Goal: Find specific fact: Find specific fact

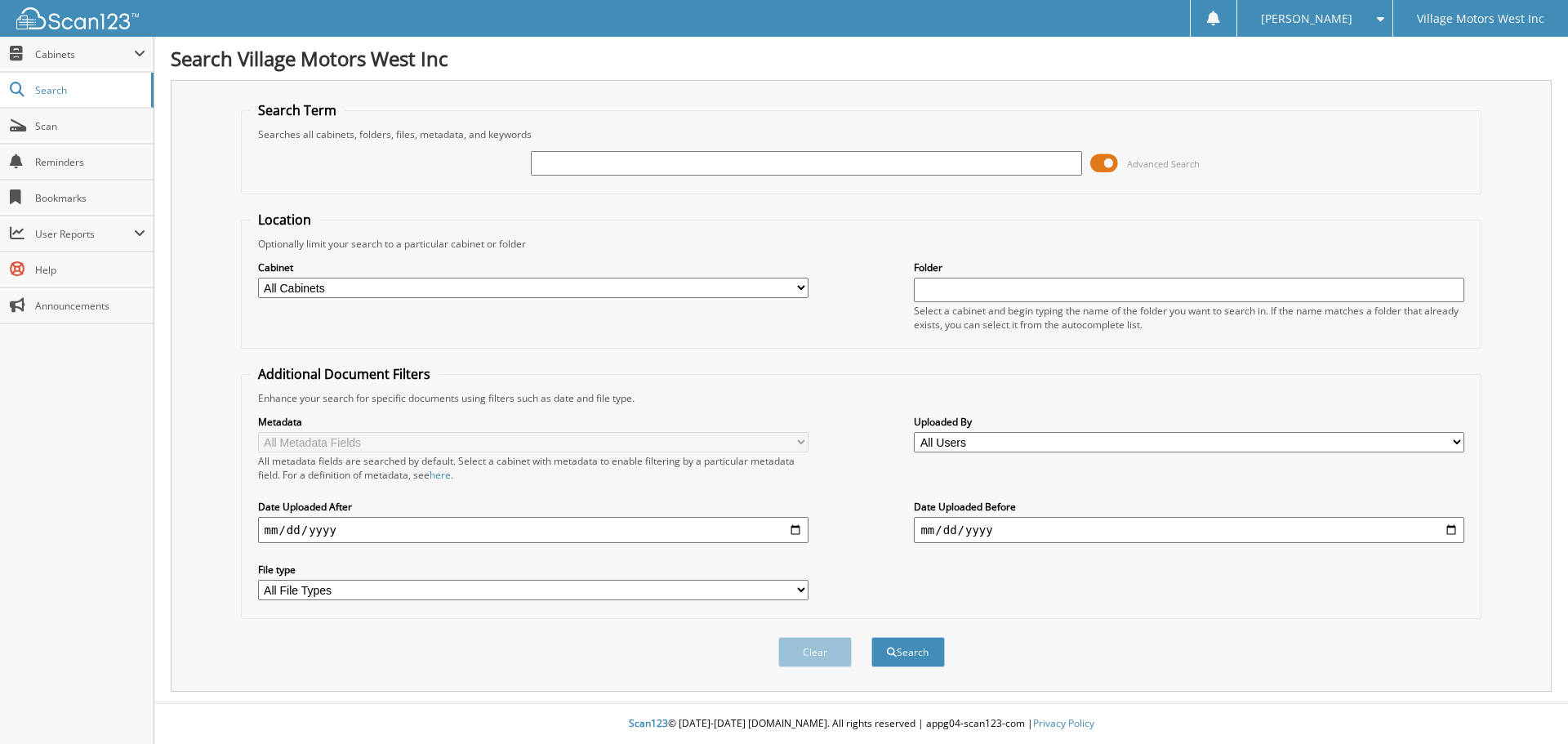
click at [598, 166] on input "text" at bounding box center [806, 163] width 550 height 24
click at [562, 707] on div "Scan123 © 1996-2025 scan123.com. All rights reserved | appg04-scan123-com | Pri…" at bounding box center [861, 724] width 1414 height 40
click at [617, 172] on input "text" at bounding box center [806, 163] width 550 height 24
type input "110727"
click at [872, 637] on button "Search" at bounding box center [908, 652] width 73 height 30
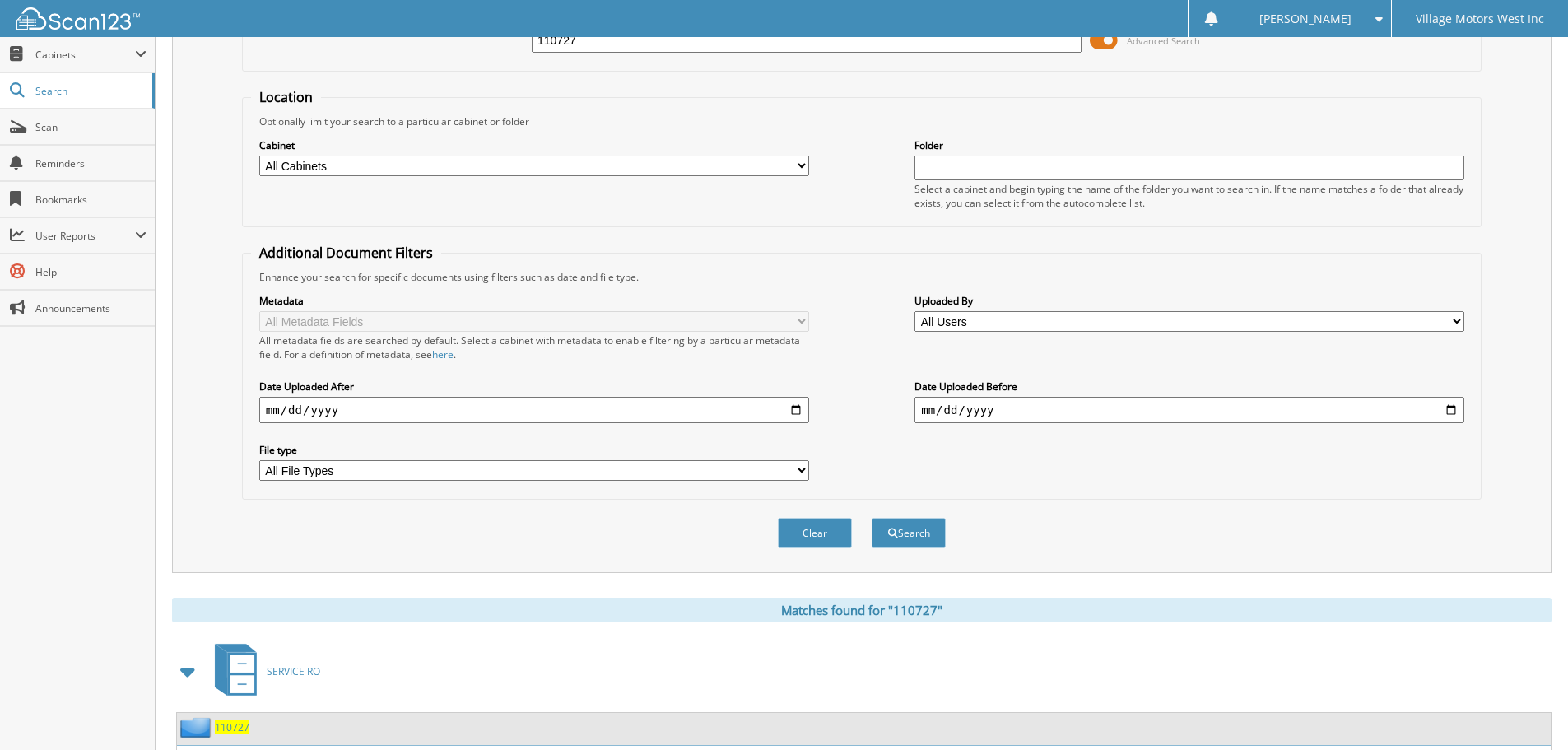
scroll to position [329, 0]
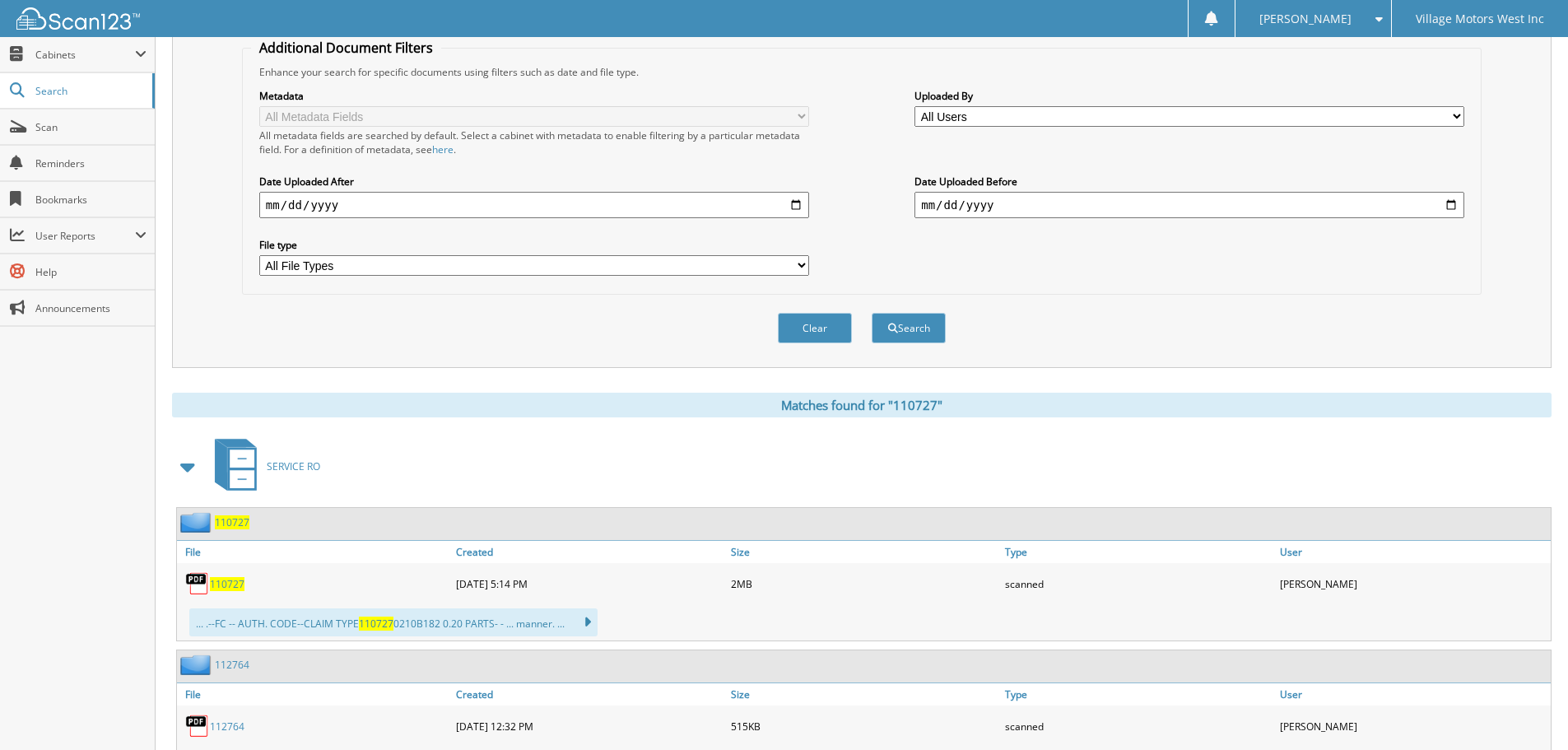
click at [227, 588] on span "110727" at bounding box center [227, 584] width 35 height 14
